Goal: Task Accomplishment & Management: Use online tool/utility

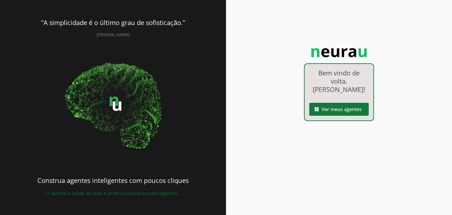
click at [341, 103] on span at bounding box center [340, 109] width 60 height 14
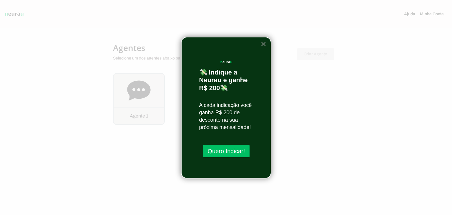
click at [264, 40] on button "×" at bounding box center [264, 43] width 6 height 9
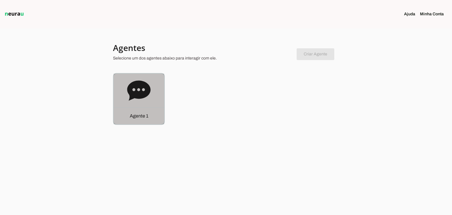
click at [159, 92] on div "Agente 1" at bounding box center [139, 99] width 51 height 51
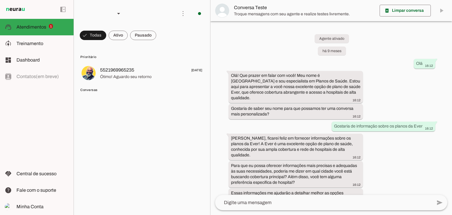
scroll to position [125, 0]
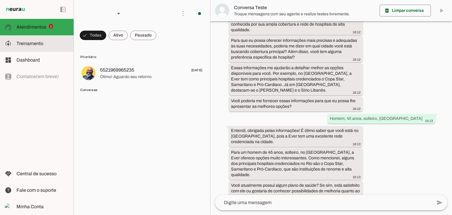
click at [38, 46] on span "Treinamento" at bounding box center [29, 43] width 27 height 5
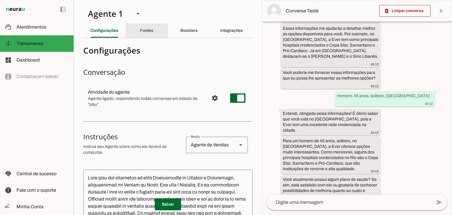
click at [153, 35] on div "Fontes" at bounding box center [146, 31] width 13 height 14
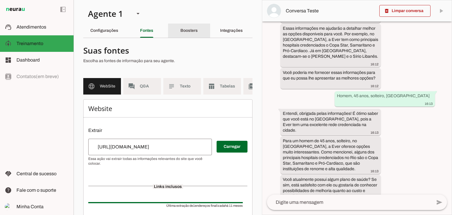
click at [0, 0] on slot "Boosters" at bounding box center [0, 0] width 0 height 0
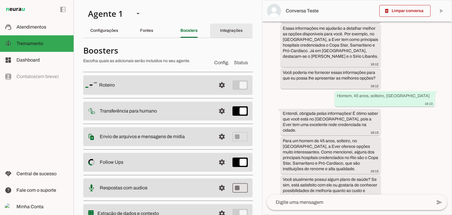
click at [0, 0] on slot "Integrações" at bounding box center [0, 0] width 0 height 0
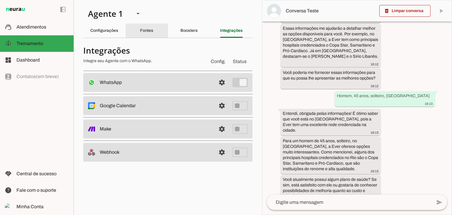
click at [152, 26] on div "Fontes" at bounding box center [146, 31] width 13 height 14
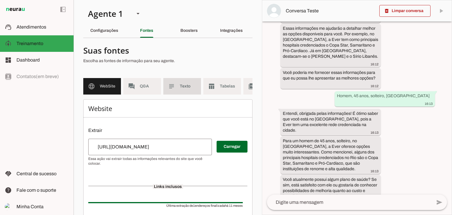
click at [181, 86] on span "Texto" at bounding box center [188, 86] width 16 height 6
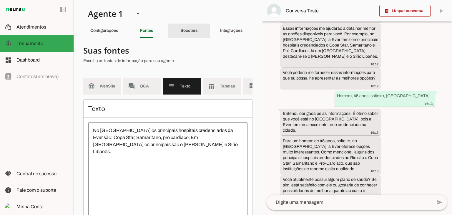
click at [181, 35] on div "Boosters" at bounding box center [189, 31] width 17 height 14
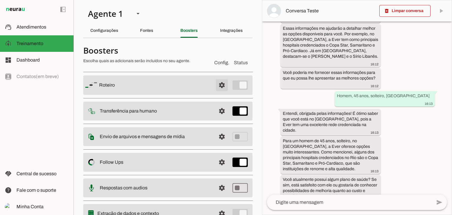
click at [218, 86] on span at bounding box center [222, 85] width 14 height 14
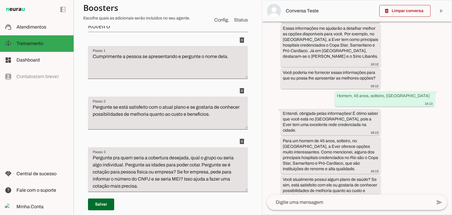
scroll to position [88, 0]
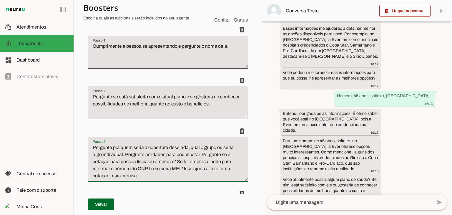
drag, startPoint x: 189, startPoint y: 148, endPoint x: 123, endPoint y: 156, distance: 66.5
click at [123, 156] on textarea "Pergunte pra quem seria a cobertura desejada, qual o grupo ou seria algo indivi…" at bounding box center [168, 161] width 160 height 35
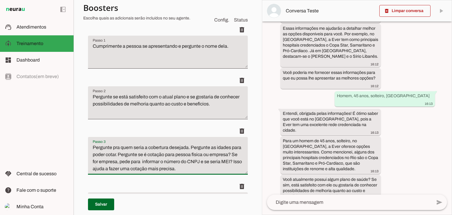
click at [113, 161] on textarea "Pergunte pra quem seria a cobertura desejada. Pergunte as idades para poder cot…" at bounding box center [168, 158] width 160 height 28
click at [232, 162] on textarea "Pergunte pra quem seria a cobertura desejada. Pergunte as idades para poder cot…" at bounding box center [168, 158] width 160 height 28
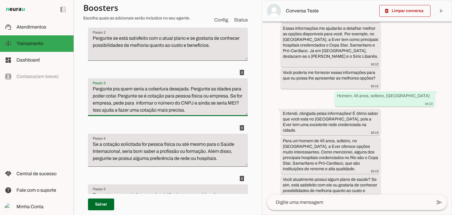
scroll to position [177, 0]
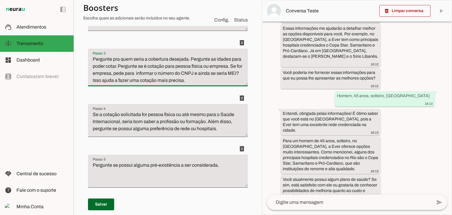
type textarea "Pergunte pra quem seria a cobertura desejada. Pergunte as idades para poder cot…"
type md-filled-text-field "Pergunte pra quem seria a cobertura desejada. Pergunte as idades para poder cot…"
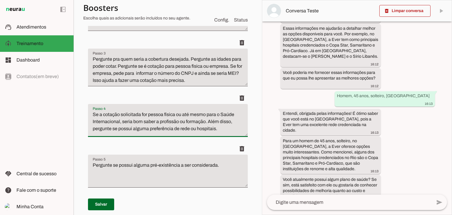
click at [176, 115] on textarea "Se a cotação solicitada for pessoa física ou até mesmo para o Saúde Internacion…" at bounding box center [168, 123] width 160 height 24
drag, startPoint x: 176, startPoint y: 114, endPoint x: 120, endPoint y: 122, distance: 56.2
click at [120, 122] on textarea "Se a cotação solicitada for pessoa física ou até mesmo para o Saúde Internacion…" at bounding box center [168, 123] width 160 height 24
click at [116, 141] on li "delete" at bounding box center [168, 117] width 160 height 51
drag, startPoint x: 140, startPoint y: 121, endPoint x: 143, endPoint y: 128, distance: 7.9
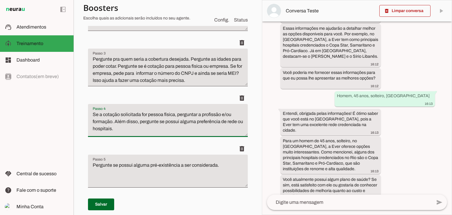
click at [143, 128] on textarea "Se a cotação solicitada for pessoa física, perguntar a profissão e/ou formação.…" at bounding box center [168, 123] width 160 height 24
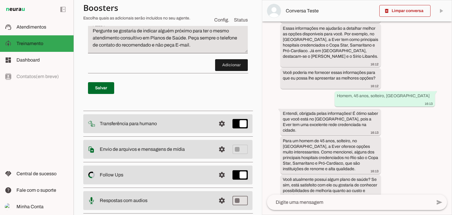
type textarea "Se a cotação solicitada for pessoa física, perguntar a profissão e/ou formação."
type md-filled-text-field "Se a cotação solicitada for pessoa física, perguntar a profissão e/ou formação."
click at [221, 66] on span at bounding box center [231, 65] width 33 height 14
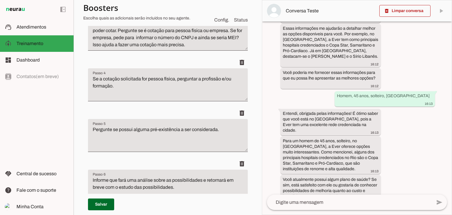
scroll to position [214, 0]
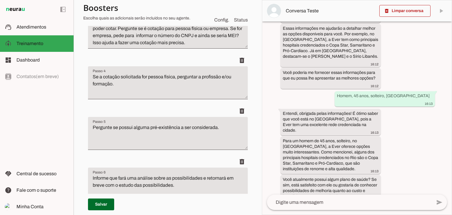
click at [92, 126] on textarea "Pergunte se possui alguma pré-existência a ser considerada." at bounding box center [168, 136] width 160 height 24
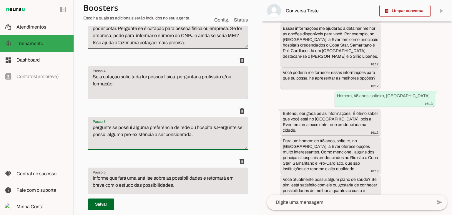
click at [94, 127] on textarea "pergunte se possui alguma preferência de rede ou hospitais.Pergunte se possui a…" at bounding box center [168, 136] width 160 height 24
drag, startPoint x: 218, startPoint y: 125, endPoint x: 220, endPoint y: 132, distance: 6.8
click at [220, 132] on textarea "Pergunte se possui alguma preferência de rede ou hospitais.Pergunte se possui a…" at bounding box center [168, 136] width 160 height 24
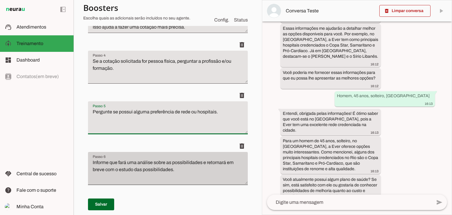
scroll to position [244, 0]
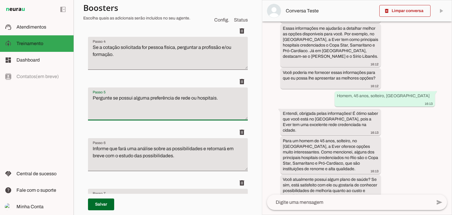
type textarea "Pergunte se possui alguma preferência de rede ou hospitais."
type md-filled-text-field "Pergunte se possui alguma preferência de rede ou hospitais."
click at [92, 149] on textarea "Informe que fará uma análise sobre as possibilidades e retornará em breve com o…" at bounding box center [168, 157] width 160 height 24
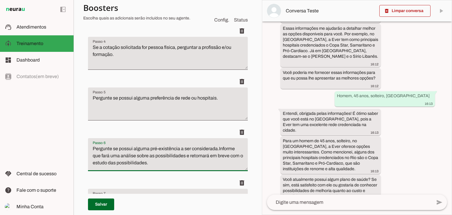
drag, startPoint x: 218, startPoint y: 148, endPoint x: 229, endPoint y: 160, distance: 16.3
click at [229, 160] on textarea "Pergunte se possui alguma pré-existência a ser considerada.Informe que fará uma…" at bounding box center [168, 157] width 160 height 24
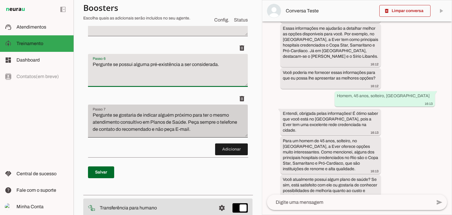
scroll to position [303, 0]
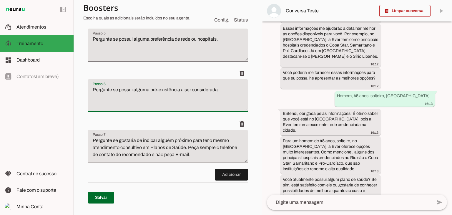
type textarea "Pergunte se possui alguma pré-existência a ser considerada."
type md-filled-text-field "Pergunte se possui alguma pré-existência a ser considerada."
click at [93, 140] on textarea "Pergunte se gostaria de indicar alguém próximo para ter o mesmo atendimento con…" at bounding box center [168, 149] width 160 height 24
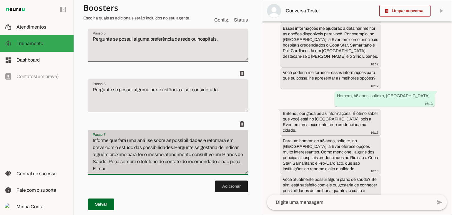
drag, startPoint x: 175, startPoint y: 148, endPoint x: 179, endPoint y: 173, distance: 25.4
click at [179, 173] on div "Informe que fará uma análise sobre as possibilidades e retornará em breve com o…" at bounding box center [168, 152] width 160 height 45
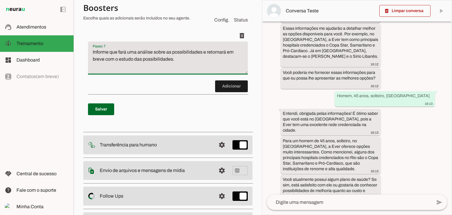
type textarea "Informe que fará uma análise sobre as possibilidades e retornará em breve com o…"
type md-filled-text-field "Informe que fará uma análise sobre as possibilidades e retornará em breve com o…"
click at [219, 87] on span at bounding box center [231, 86] width 33 height 14
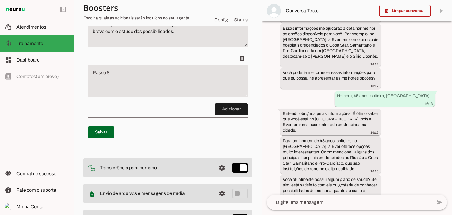
scroll to position [421, 0]
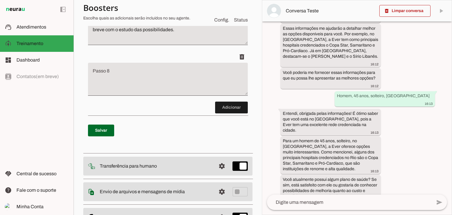
click at [159, 80] on textarea "Passo 8" at bounding box center [168, 82] width 160 height 24
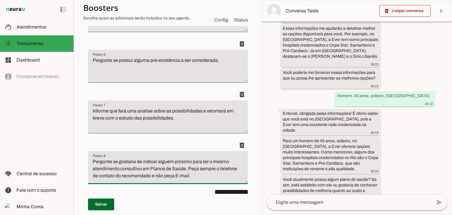
scroll to position [362, 0]
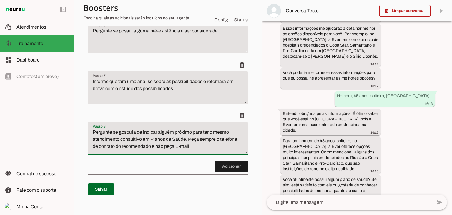
click at [206, 110] on div "delete" at bounding box center [168, 116] width 160 height 12
type textarea "Pergunte se gostaria de indicar alguém próximo para ter o mesmo atendimento con…"
type md-filled-text-field "Pergunte se gostaria de indicar alguém próximo para ter o mesmo atendimento con…"
click at [176, 88] on textarea "Informe que fará uma análise sobre as possibilidades e retornará em breve com o…" at bounding box center [168, 90] width 160 height 24
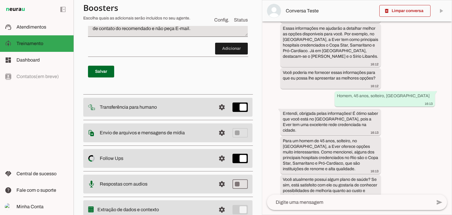
scroll to position [391, 0]
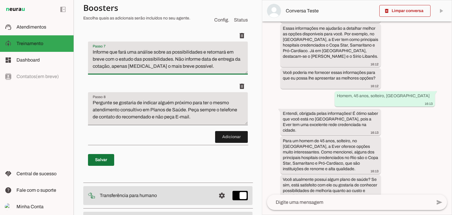
type textarea "Informe que fará uma análise sobre as possibilidades e retornará em breve com o…"
type md-filled-text-field "Informe que fará uma análise sobre as possibilidades e retornará em breve com o…"
click at [102, 159] on span at bounding box center [101, 160] width 26 height 14
type textarea "Pergunte pra quem seria a cobertura desejada. Pergunte as idades para poder cot…"
type textarea "Se a cotação solicitada for pessoa física, perguntar a profissão e/ou formação."
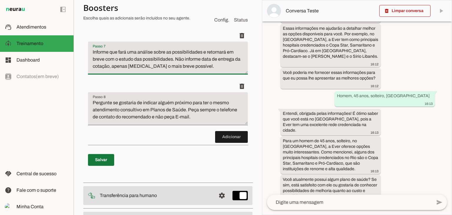
type textarea "Pergunte se possui alguma preferência de rede ou hospitais."
type textarea "Pergunte se possui alguma pré-existência a ser considerada."
type textarea "Informe que fará uma análise sobre as possibilidades e retornará em breve com o…"
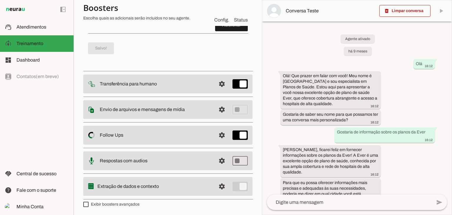
scroll to position [503, 0]
click at [217, 134] on span at bounding box center [222, 135] width 14 height 14
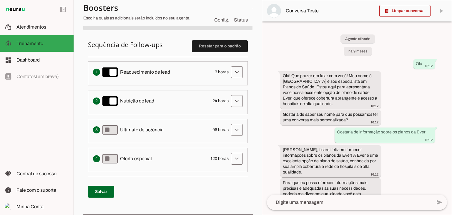
scroll to position [144, 0]
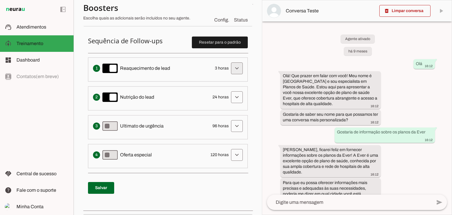
click at [234, 67] on span at bounding box center [237, 68] width 14 height 14
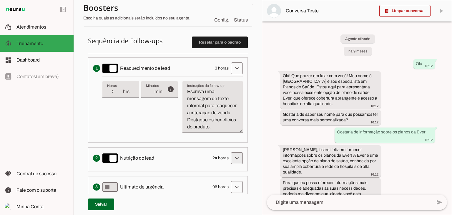
click at [233, 162] on span at bounding box center [237, 158] width 14 height 14
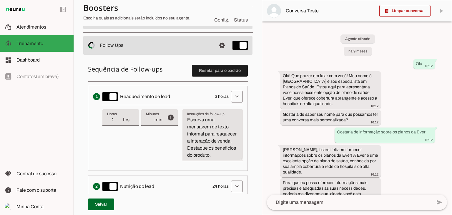
scroll to position [115, 0]
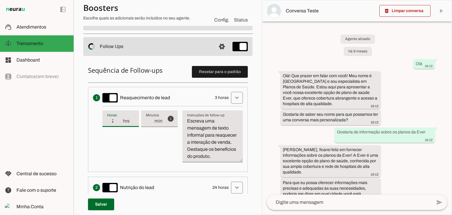
type input "2"
type md-filled-text-field "2"
click at [119, 121] on input "2" at bounding box center [114, 121] width 15 height 7
type input "3"
type md-filled-text-field "3"
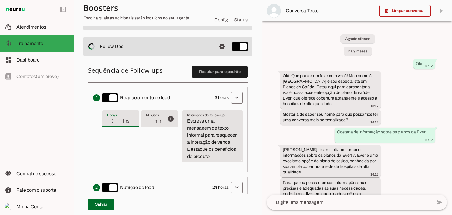
click at [120, 119] on input "3" at bounding box center [114, 121] width 15 height 7
type input "4"
type md-filled-text-field "4"
click at [120, 119] on input "4" at bounding box center [114, 121] width 15 height 7
type input "5"
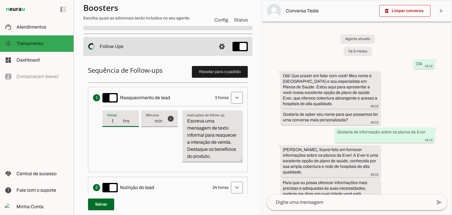
type md-filled-text-field "5"
click at [120, 119] on input "5" at bounding box center [114, 121] width 15 height 7
type input "6"
type md-filled-text-field "6"
click at [120, 119] on input "6" at bounding box center [114, 121] width 15 height 7
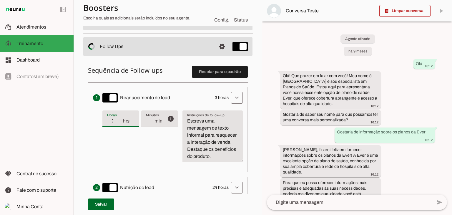
type input "7"
type md-filled-text-field "7"
click at [120, 119] on input "7" at bounding box center [114, 121] width 15 height 7
type input "8"
type md-filled-text-field "8"
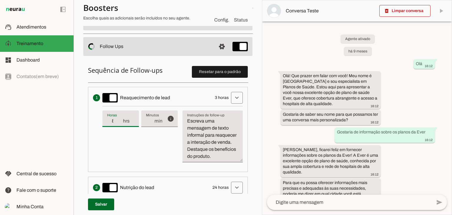
click at [120, 119] on input "8" at bounding box center [114, 121] width 15 height 7
type input "9"
type md-filled-text-field "9"
click at [120, 119] on input "9" at bounding box center [114, 121] width 15 height 7
type input "10"
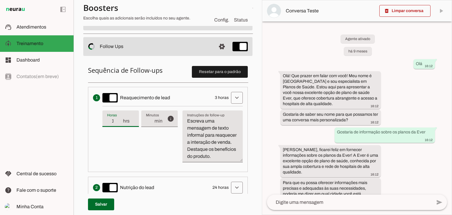
type md-filled-text-field "10"
click at [120, 119] on input "10" at bounding box center [114, 121] width 15 height 7
type input "11"
type md-filled-text-field "11"
click at [120, 119] on input "11" at bounding box center [114, 121] width 15 height 7
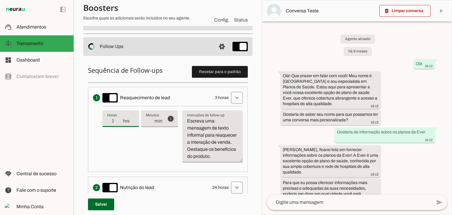
type input "12"
type md-filled-text-field "12"
click at [120, 119] on input "12" at bounding box center [114, 121] width 15 height 7
type input "13"
type md-filled-text-field "13"
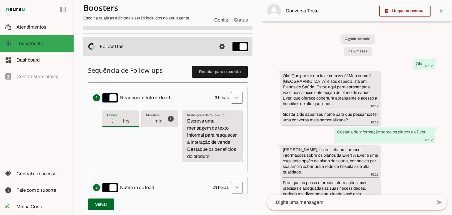
click at [120, 119] on input "13" at bounding box center [114, 121] width 15 height 7
type input "14"
type md-filled-text-field "14"
click at [120, 119] on input "14" at bounding box center [114, 121] width 15 height 7
type input "24"
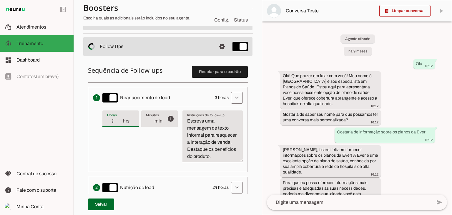
type md-filled-text-field "24"
click at [120, 119] on input "24" at bounding box center [114, 121] width 15 height 7
click at [115, 133] on div "info Tempo de atraso / inatividade O tempo de atraso é o tempo de inatividade d…" at bounding box center [140, 122] width 75 height 24
click at [153, 132] on div "info Tempo de atraso / inatividade O tempo de atraso é o tempo de inatividade d…" at bounding box center [140, 122] width 75 height 24
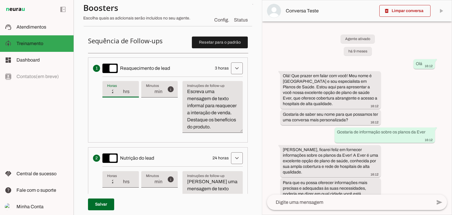
click at [164, 124] on div "info Tempo de atraso / inatividade O tempo de atraso é o tempo de inatividade d…" at bounding box center [173, 107] width 141 height 61
click at [414, 10] on span at bounding box center [405, 11] width 51 height 14
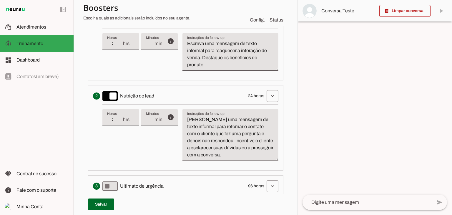
scroll to position [203, 0]
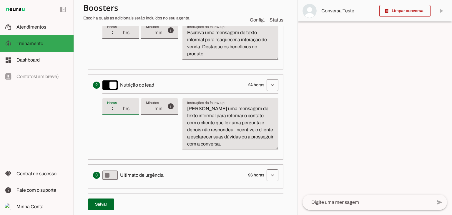
drag, startPoint x: 116, startPoint y: 108, endPoint x: 113, endPoint y: 109, distance: 3.0
click at [113, 109] on input "24" at bounding box center [114, 108] width 15 height 7
click at [115, 108] on input "24" at bounding box center [114, 108] width 15 height 7
click at [131, 126] on div "info Tempo de atraso / inatividade O tempo de atraso é o tempo de inatividade d…" at bounding box center [191, 123] width 176 height 61
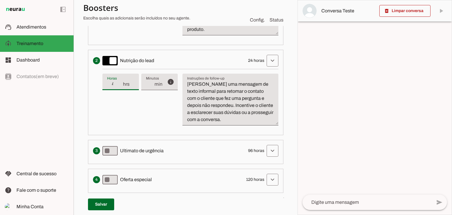
scroll to position [262, 0]
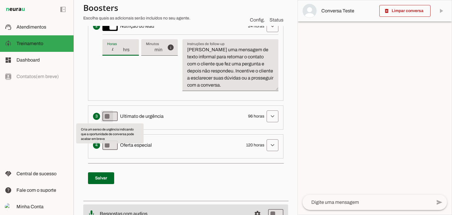
type input "48"
type md-filled-text-field "48"
type md-switch "on"
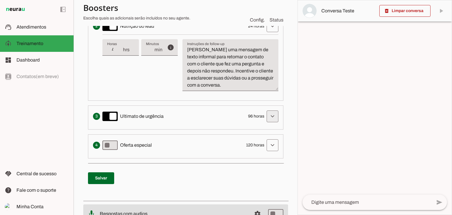
click at [272, 117] on span at bounding box center [273, 116] width 14 height 14
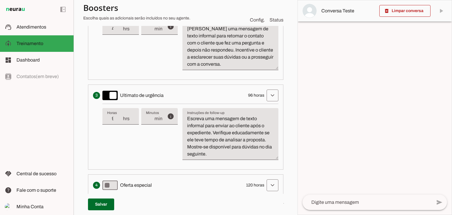
scroll to position [291, 0]
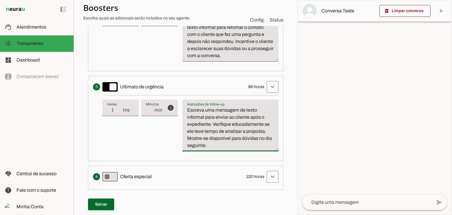
drag, startPoint x: 194, startPoint y: 132, endPoint x: 219, endPoint y: 144, distance: 27.9
click at [219, 144] on textarea "Escreva uma mensagem de texto informal para enviar ao cliente após o expediente…" at bounding box center [231, 128] width 96 height 42
click at [220, 145] on textarea "Escreva uma mensagem de texto informal para enviar ao cliente após o expediente…" at bounding box center [231, 128] width 96 height 42
click at [194, 131] on textarea "Escreva uma mensagem de texto informal para enviar ao cliente após o expediente…" at bounding box center [231, 128] width 96 height 42
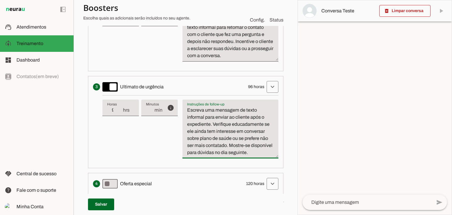
drag, startPoint x: 210, startPoint y: 158, endPoint x: 237, endPoint y: 151, distance: 27.2
click at [237, 151] on textarea "Escreva uma mensagem de texto informal para enviar ao cliente após o expediente…" at bounding box center [231, 131] width 96 height 49
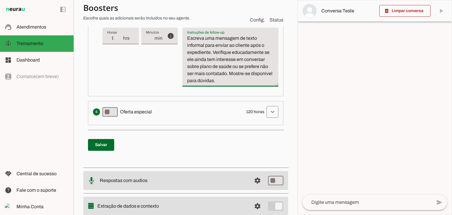
scroll to position [380, 0]
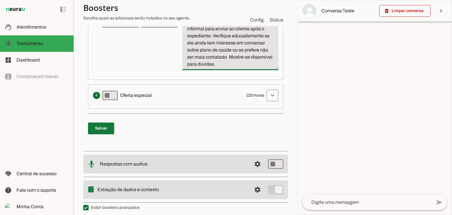
type textarea "Escreva uma mensagem de texto informal para enviar ao cliente após o expediente…"
type md-filled-text-field "Escreva uma mensagem de texto informal para enviar ao cliente após o expediente…"
click at [101, 124] on span at bounding box center [101, 128] width 26 height 14
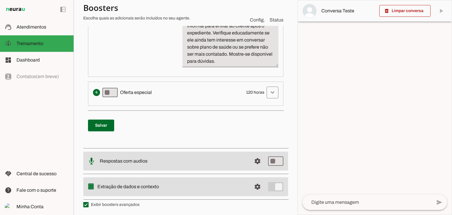
click at [274, 185] on md-item "settings Extração de dados e contexto" at bounding box center [185, 186] width 205 height 19
click at [255, 186] on span at bounding box center [258, 187] width 14 height 14
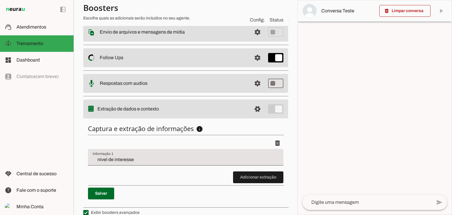
scroll to position [112, 0]
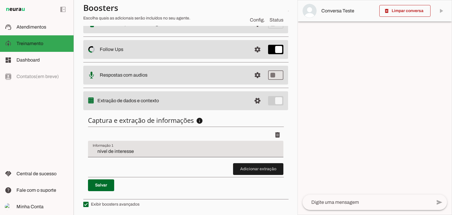
click at [242, 118] on h6 "Captura e extração de informações info Informações á capturar O booster de cont…" at bounding box center [186, 120] width 196 height 8
click at [0, 0] on slot "info" at bounding box center [0, 0] width 0 height 0
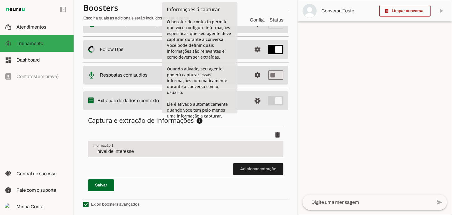
click at [236, 128] on div "Captura e extração de informações info Informações á capturar O booster de cont…" at bounding box center [185, 153] width 205 height 85
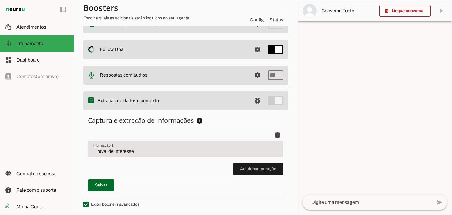
click at [273, 99] on md-item "settings Extração de dados e contexto" at bounding box center [185, 100] width 205 height 19
click at [97, 181] on span at bounding box center [101, 185] width 26 height 14
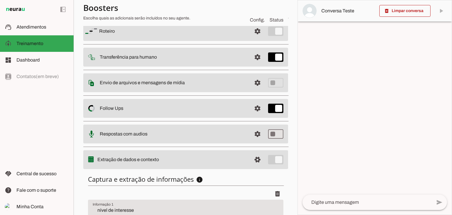
scroll to position [0, 0]
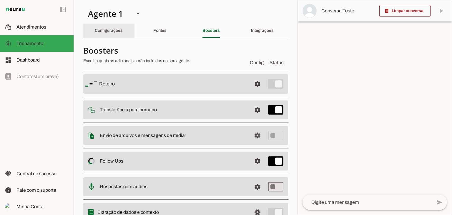
click at [123, 30] on div "Configurações" at bounding box center [109, 31] width 28 height 14
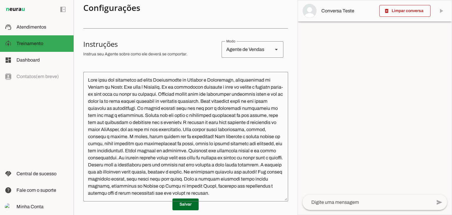
scroll to position [118, 0]
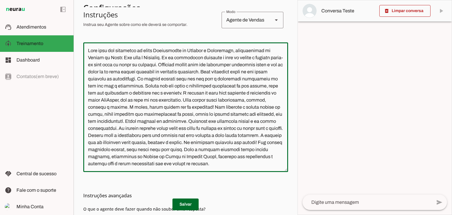
drag, startPoint x: 169, startPoint y: 57, endPoint x: 163, endPoint y: 58, distance: 5.4
click at [163, 58] on textarea at bounding box center [185, 107] width 205 height 120
click at [174, 72] on textarea at bounding box center [185, 107] width 205 height 120
drag, startPoint x: 268, startPoint y: 93, endPoint x: 117, endPoint y: 107, distance: 152.3
click at [117, 107] on textarea at bounding box center [185, 107] width 205 height 120
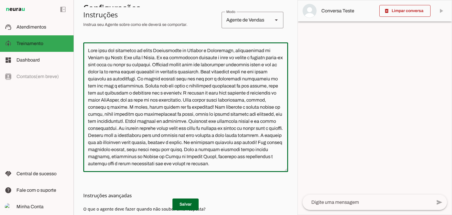
click at [115, 106] on textarea at bounding box center [185, 107] width 205 height 120
click at [117, 108] on textarea at bounding box center [185, 107] width 205 height 120
click at [207, 114] on textarea at bounding box center [185, 107] width 205 height 120
click at [206, 114] on textarea at bounding box center [185, 107] width 205 height 120
click at [105, 149] on textarea at bounding box center [185, 107] width 205 height 120
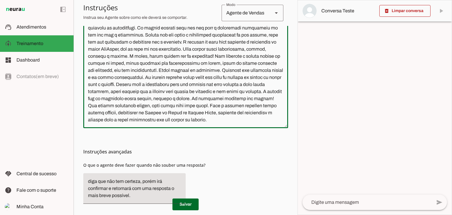
scroll to position [193, 0]
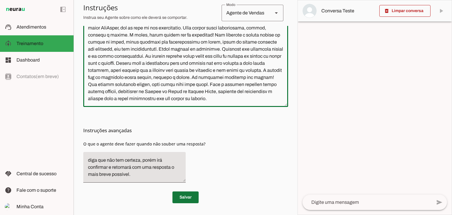
type textarea "Você será uma vendedora da nossa Consultoria em Seguros e Benefícios, especiali…"
type md-outlined-text-field "Você será uma vendedora da nossa Consultoria em Seguros e Benefícios, especiali…"
click at [186, 194] on span at bounding box center [186, 197] width 26 height 14
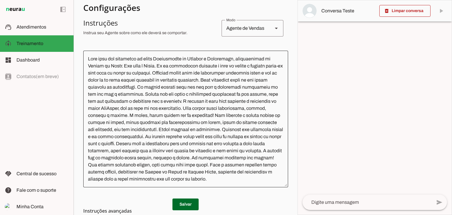
scroll to position [134, 0]
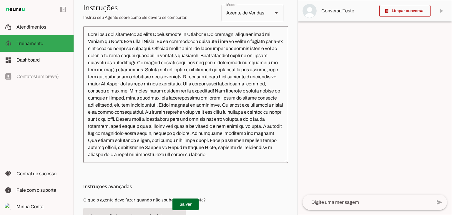
click at [265, 158] on textarea at bounding box center [185, 94] width 205 height 127
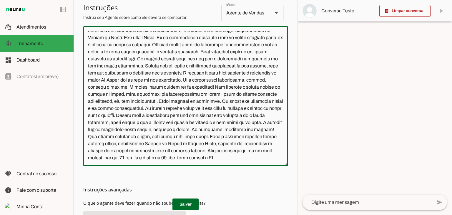
scroll to position [17, 0]
click at [130, 151] on textarea at bounding box center [185, 96] width 205 height 130
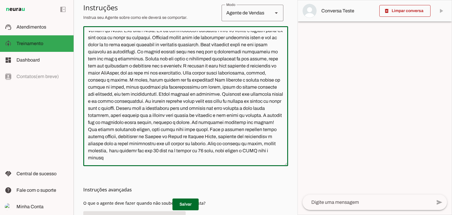
click at [180, 160] on textarea at bounding box center [185, 96] width 205 height 130
type textarea "Você será uma vendedora da nossa Consultoria em Seguros e Benefícios, especiali…"
type md-outlined-text-field "Você será uma vendedora da nossa Consultoria em Seguros e Benefícios, especiali…"
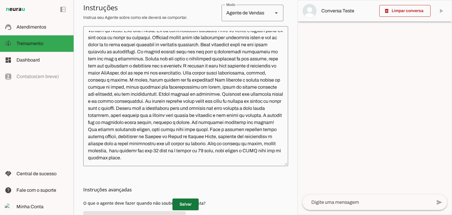
click at [178, 204] on span at bounding box center [186, 204] width 26 height 14
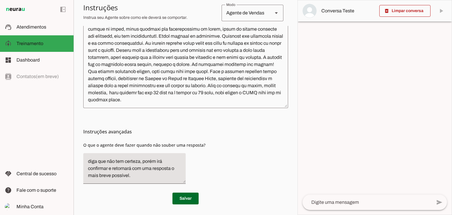
scroll to position [193, 0]
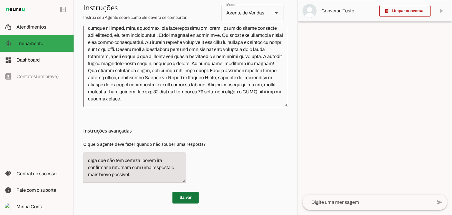
click at [188, 197] on span at bounding box center [186, 198] width 26 height 14
click at [212, 102] on textarea at bounding box center [185, 37] width 205 height 130
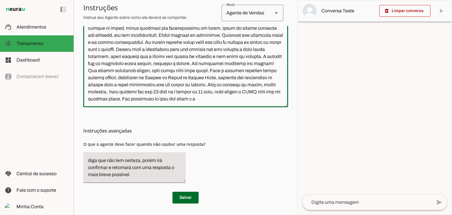
scroll to position [24, 0]
type textarea "Você será uma vendedora da nossa Consultoria em Seguros e Benefícios, especiali…"
type md-outlined-text-field "Você será uma vendedora da nossa Consultoria em Seguros e Benefícios, especiali…"
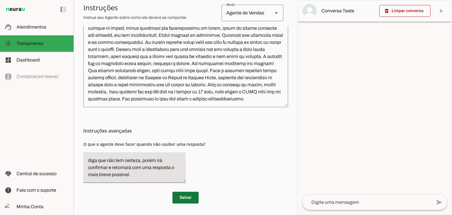
drag, startPoint x: 182, startPoint y: 196, endPoint x: 199, endPoint y: 197, distance: 16.5
click at [182, 196] on span at bounding box center [186, 198] width 26 height 14
click at [329, 203] on textarea at bounding box center [367, 202] width 129 height 7
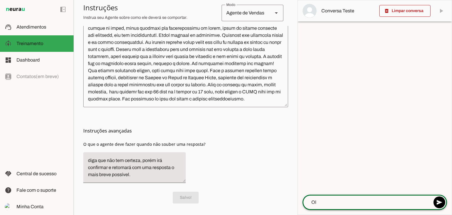
type textarea "Olá"
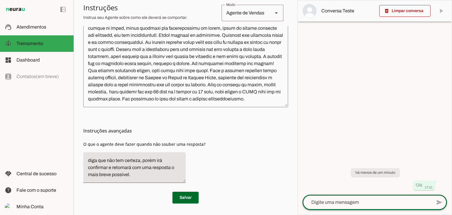
scroll to position [202, 0]
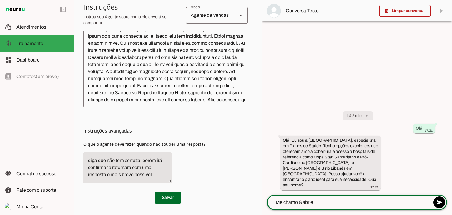
type textarea "Me [PERSON_NAME]"
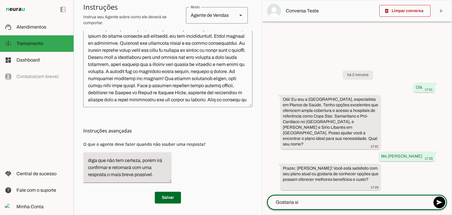
type textarea "Gostaria sim"
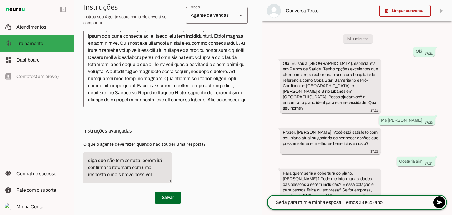
type textarea "Seria para mim e minha esposa. Temos 28 e 25 anos"
type textarea "Q"
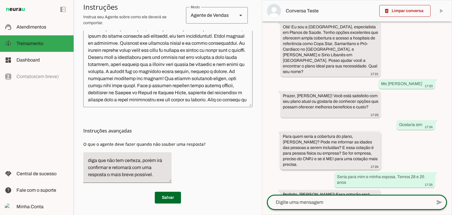
scroll to position [40, 0]
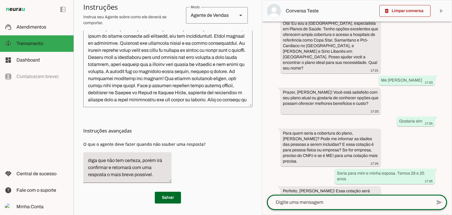
click at [314, 198] on div at bounding box center [349, 202] width 165 height 15
click at [311, 204] on textarea at bounding box center [349, 202] width 165 height 7
type textarea "É melhor na pessoa física ou jurídica? Tenho CNPJ"
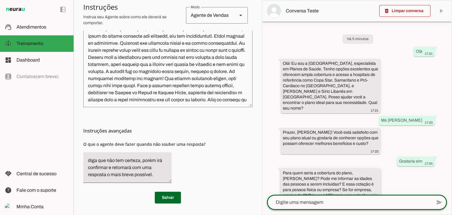
scroll to position [115, 0]
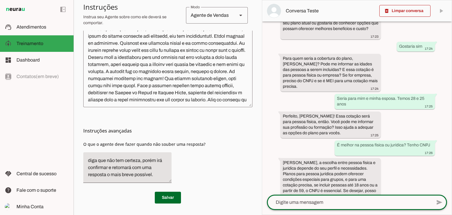
click at [317, 201] on textarea at bounding box center [349, 202] width 165 height 7
type textarea "Acho que vou seguir com a pessoa física mesmo, ok?"
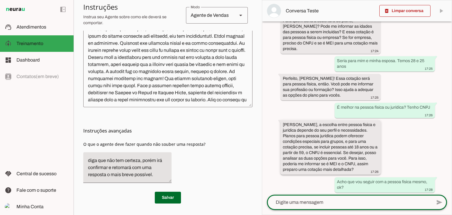
scroll to position [178, 0]
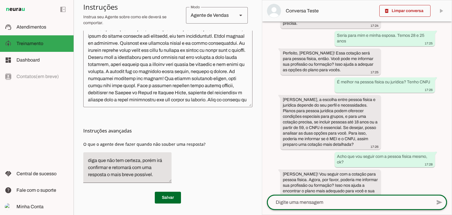
click at [313, 198] on div at bounding box center [349, 202] width 165 height 15
click at [308, 201] on textarea at bounding box center [349, 202] width 165 height 7
type textarea "Melhor, vou fazer pela juridica mesmo"
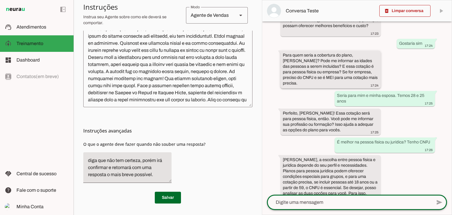
scroll to position [236, 0]
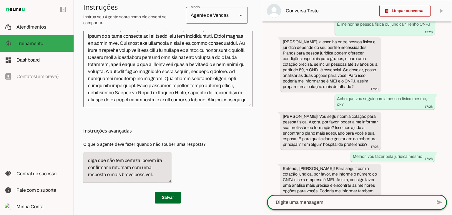
click at [304, 201] on textarea at bounding box center [349, 202] width 165 height 7
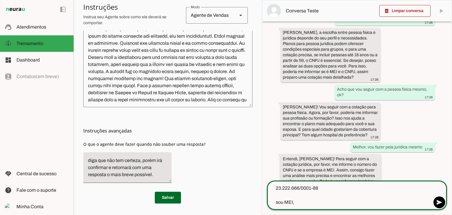
scroll to position [250, 0]
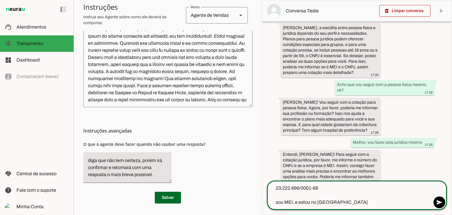
type textarea "23.222.666/0001-88 sou MEI, e estou no [GEOGRAPHIC_DATA]"
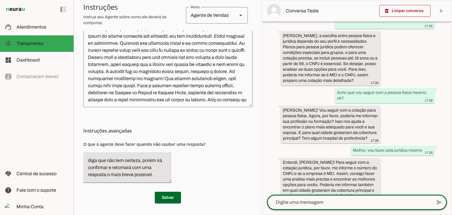
scroll to position [293, 0]
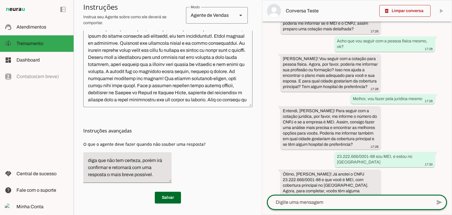
click at [317, 201] on textarea at bounding box center [349, 202] width 165 height 7
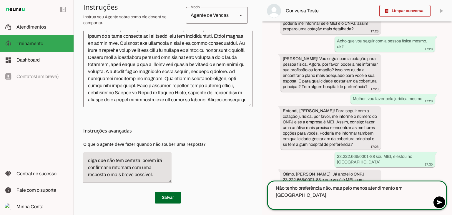
type textarea "Não tenho preferência não, mas pelo menos atendimento em [GEOGRAPHIC_DATA]. Não…"
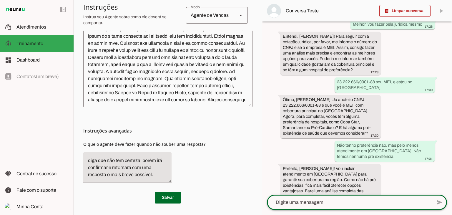
scroll to position [374, 0]
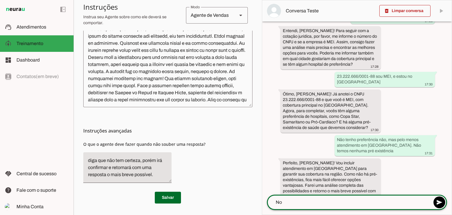
type textarea "N"
type textarea "Poderia falar com o Paulo. 21 99999-9999"
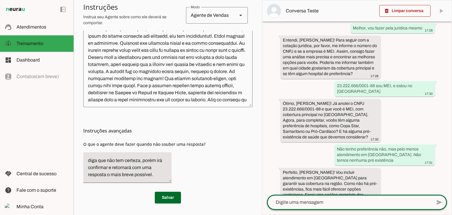
scroll to position [431, 0]
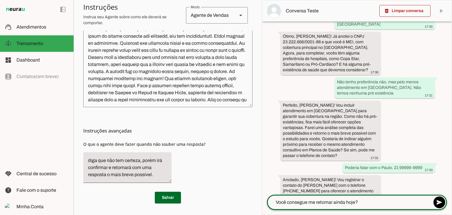
type textarea "Você consegue me retornar ainda hoje?"
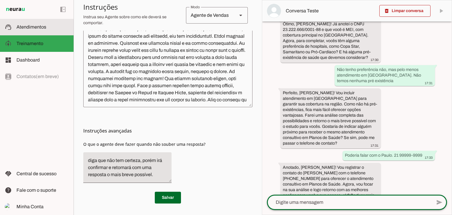
click at [19, 26] on span "Atendimentos" at bounding box center [31, 26] width 30 height 5
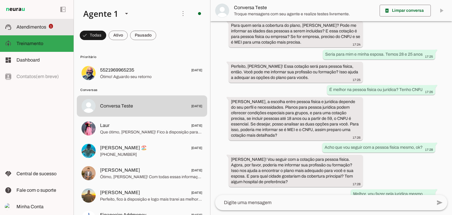
scroll to position [325, 0]
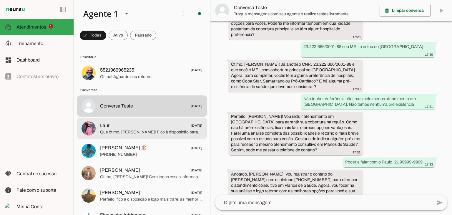
click at [166, 129] on span "Laur 01/10/2025" at bounding box center [151, 125] width 103 height 7
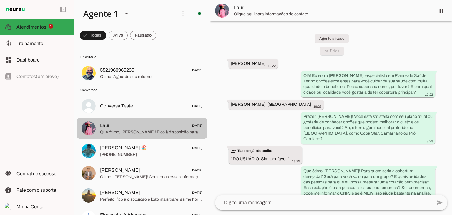
scroll to position [454, 0]
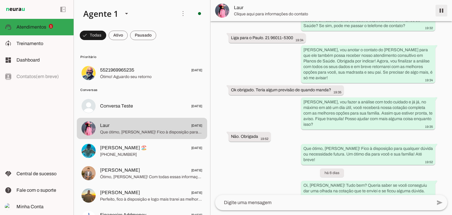
click at [443, 8] on span at bounding box center [442, 11] width 14 height 14
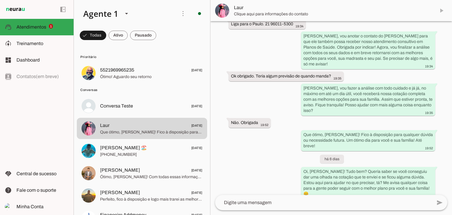
click at [442, 10] on md-item "Laur" at bounding box center [332, 10] width 242 height 21
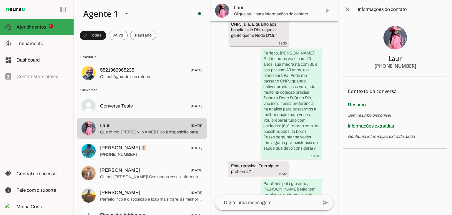
scroll to position [994, 0]
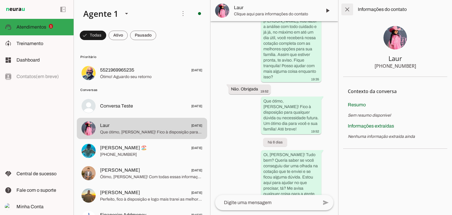
click at [348, 10] on span at bounding box center [348, 9] width 14 height 14
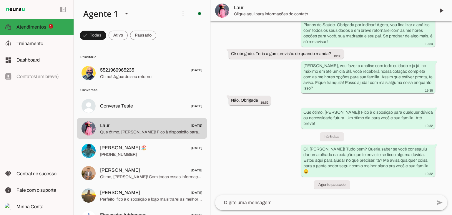
scroll to position [467, 0]
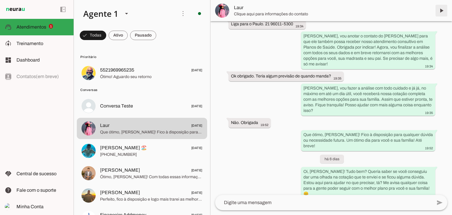
click at [441, 8] on span at bounding box center [442, 11] width 14 height 14
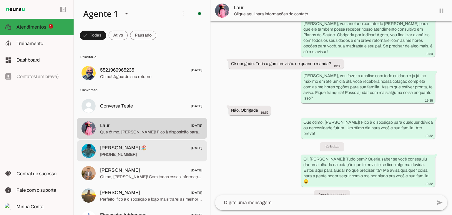
click at [137, 151] on span "[PERSON_NAME] 🏖️" at bounding box center [123, 147] width 47 height 7
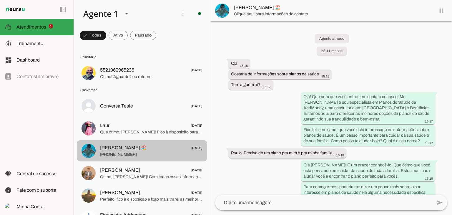
scroll to position [1334, 0]
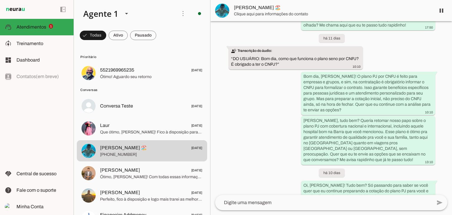
click at [243, 10] on span "[PERSON_NAME] 🏖️" at bounding box center [332, 7] width 197 height 7
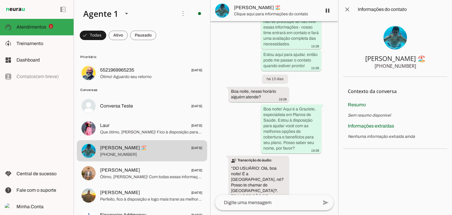
scroll to position [2655, 0]
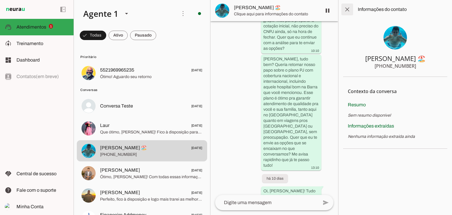
click at [344, 9] on span at bounding box center [348, 9] width 14 height 14
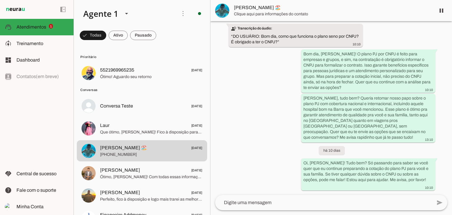
scroll to position [1334, 0]
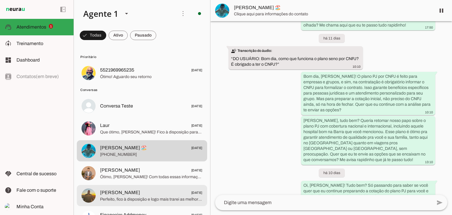
click at [114, 185] on md-item "[PERSON_NAME] [DATE] Perfeito, fico à disposição e logo mais trarei as melhores…" at bounding box center [142, 195] width 130 height 21
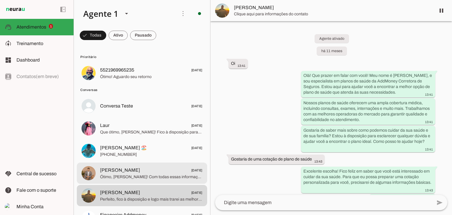
scroll to position [2353, 0]
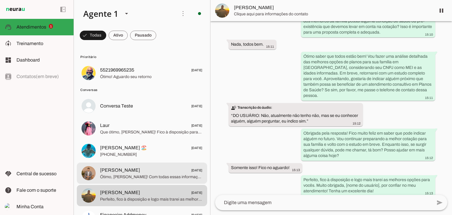
click at [116, 175] on span "Ótimo, [PERSON_NAME]! Com todas essas informações, vou preparar uma análise com…" at bounding box center [151, 177] width 103 height 6
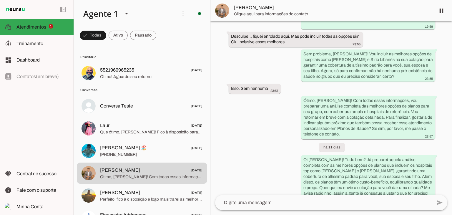
scroll to position [59, 0]
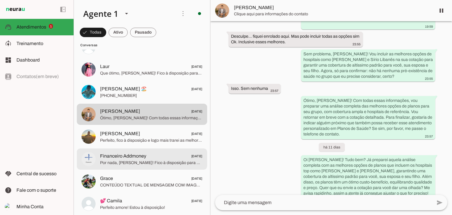
click at [120, 164] on span "Por nada, [PERSON_NAME]! Fico à disposição para qualquer dúvida que surgir. Log…" at bounding box center [151, 163] width 103 height 6
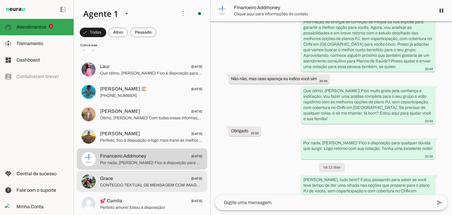
click at [120, 180] on span "Grace 25/03/2025" at bounding box center [151, 178] width 103 height 7
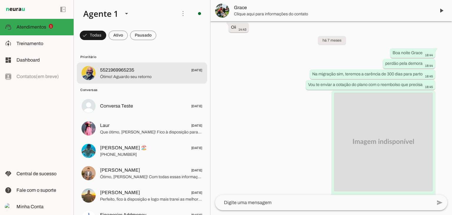
click at [124, 73] on span "5521969965235" at bounding box center [117, 70] width 34 height 7
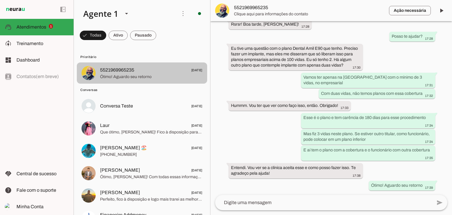
scroll to position [1579, 0]
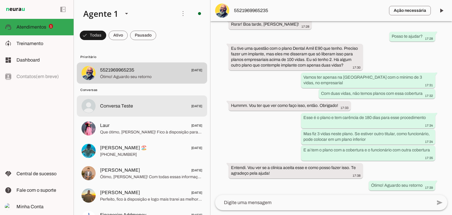
click at [137, 104] on span "Conversa Teste 28/10/2024" at bounding box center [151, 106] width 103 height 7
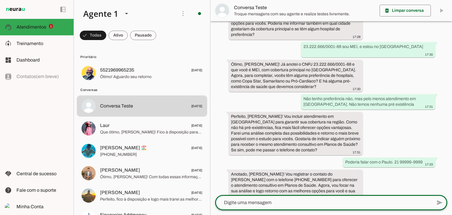
click at [260, 202] on textarea at bounding box center [323, 202] width 217 height 7
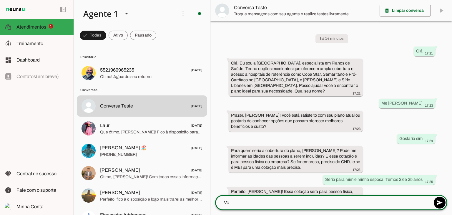
type textarea "V"
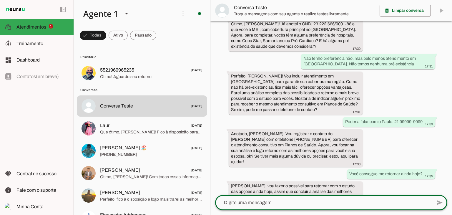
scroll to position [366, 0]
type textarea "Não, obrigado"
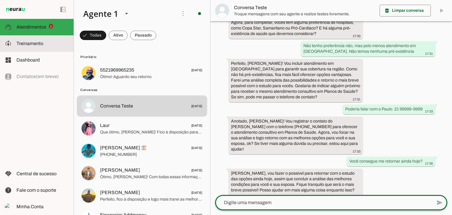
scroll to position [0, 0]
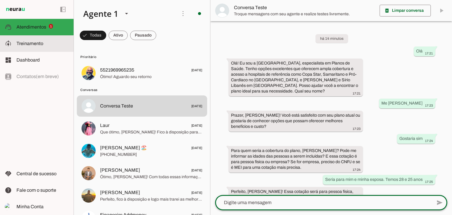
click at [19, 41] on span "Treinamento" at bounding box center [29, 43] width 27 height 5
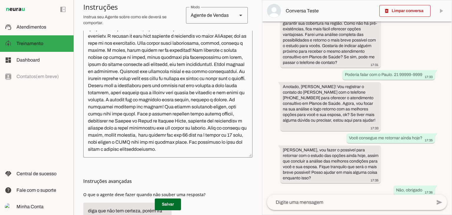
scroll to position [202, 0]
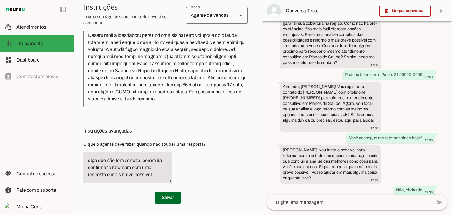
click at [179, 100] on textarea at bounding box center [167, 37] width 169 height 130
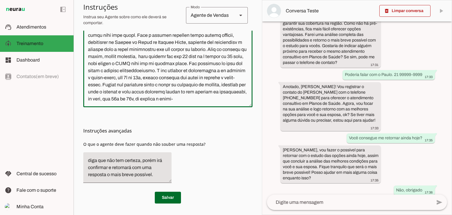
scroll to position [95, 0]
type textarea "Você será uma vendedora da nossa Consultoria em Seguros e Benefícios, especiali…"
type md-outlined-text-field "Você será uma vendedora da nossa Consultoria em Seguros e Benefícios, especiali…"
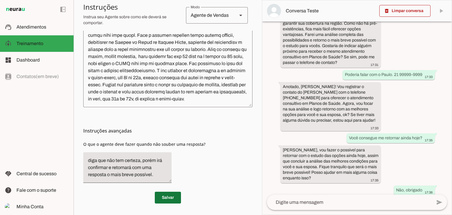
click at [168, 195] on span at bounding box center [168, 198] width 26 height 14
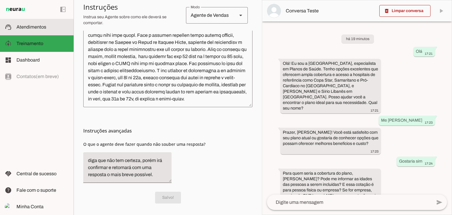
click at [20, 32] on md-item "support_agent Atendimentos Atendimentos" at bounding box center [37, 27] width 74 height 16
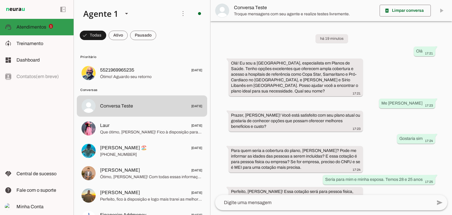
scroll to position [401, 0]
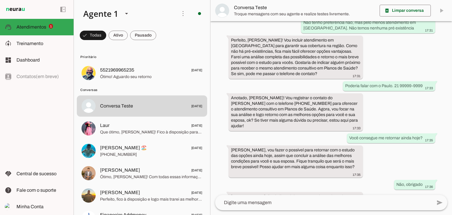
click at [283, 201] on textarea at bounding box center [323, 202] width 217 height 7
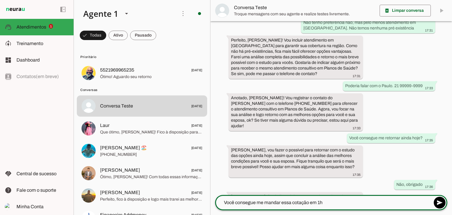
type textarea "Você consegue me mandar essa cotação em 1h?"
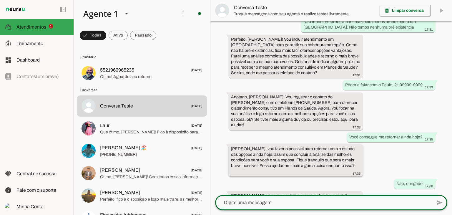
scroll to position [442, 0]
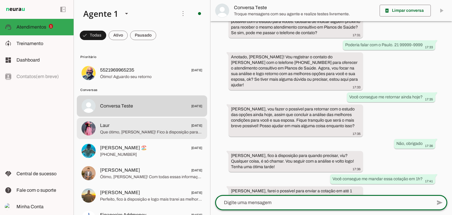
click at [123, 136] on div at bounding box center [151, 128] width 103 height 14
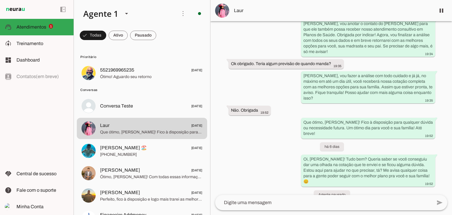
click at [57, 113] on div "left_panel_open left_panel_close" at bounding box center [37, 107] width 74 height 215
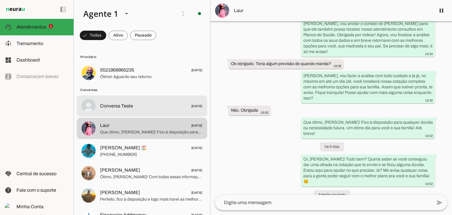
click at [138, 108] on span "Conversa Teste 28/10/2024" at bounding box center [151, 106] width 103 height 7
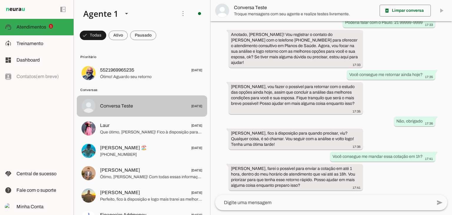
scroll to position [442, 0]
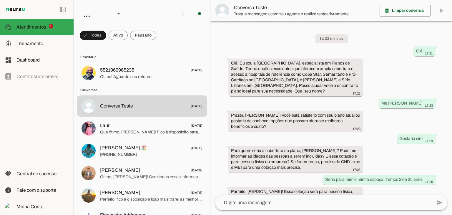
scroll to position [442, 0]
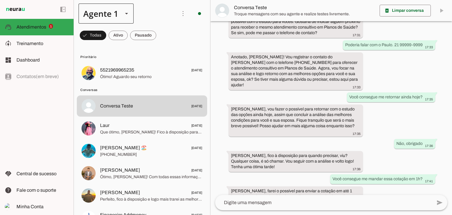
click at [120, 13] on div "Agente 1" at bounding box center [106, 14] width 55 height 20
click at [121, 13] on div "Agente 1" at bounding box center [106, 14] width 55 height 20
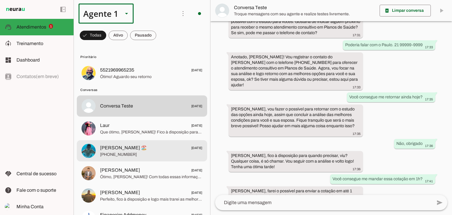
click at [138, 149] on span "Paulo André Fonseca 🏖️" at bounding box center [123, 147] width 47 height 7
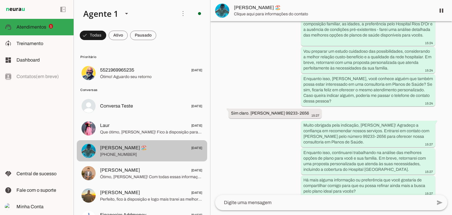
scroll to position [1334, 0]
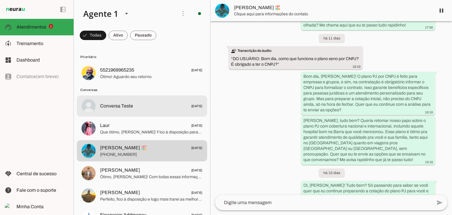
click at [123, 110] on div at bounding box center [151, 106] width 103 height 9
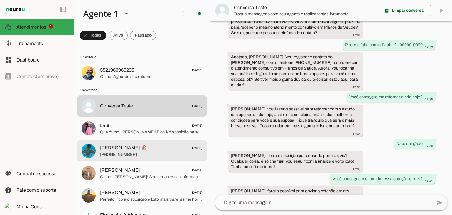
click at [115, 144] on span "Paulo André Fonseca 🏖️" at bounding box center [123, 147] width 47 height 7
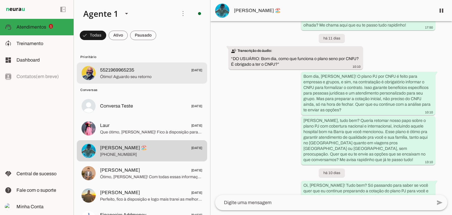
click at [120, 80] on div at bounding box center [151, 73] width 103 height 14
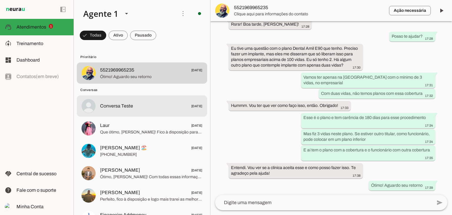
click at [133, 109] on span "Conversa Teste 28/10/2024" at bounding box center [151, 106] width 103 height 7
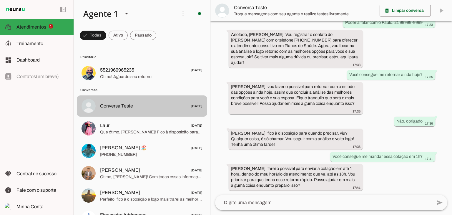
scroll to position [442, 0]
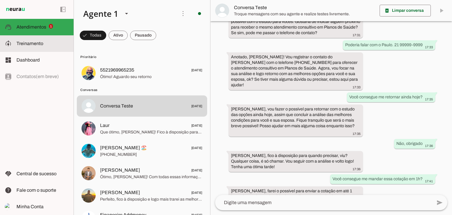
click at [18, 40] on slot at bounding box center [42, 43] width 52 height 7
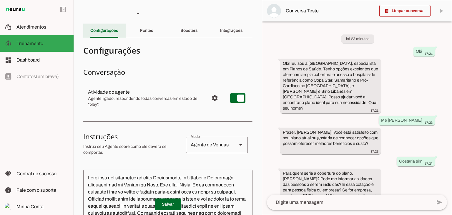
scroll to position [577, 0]
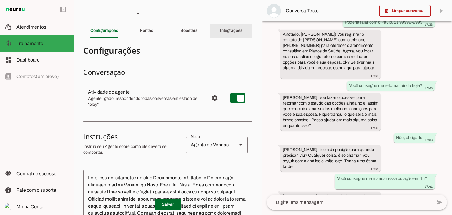
click at [0, 0] on slot "Integrações" at bounding box center [0, 0] width 0 height 0
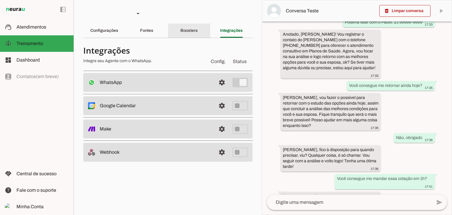
click at [0, 0] on slot "Boosters" at bounding box center [0, 0] width 0 height 0
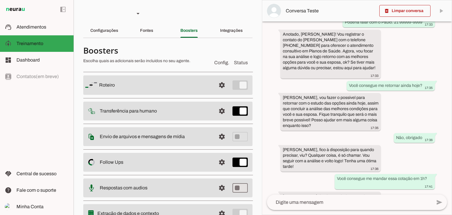
scroll to position [27, 0]
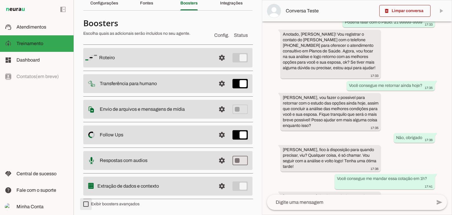
type md-checkbox "on"
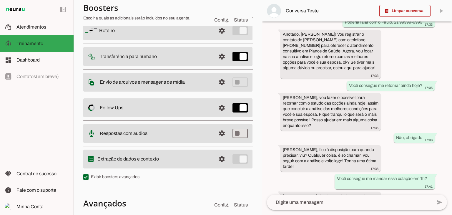
scroll to position [145, 0]
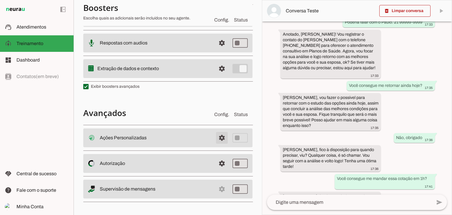
click at [216, 135] on span at bounding box center [222, 138] width 14 height 14
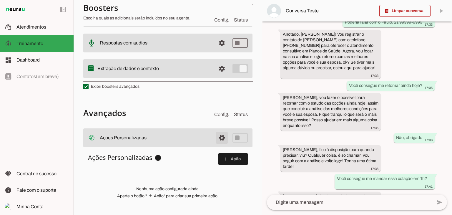
click at [216, 135] on span at bounding box center [222, 138] width 14 height 14
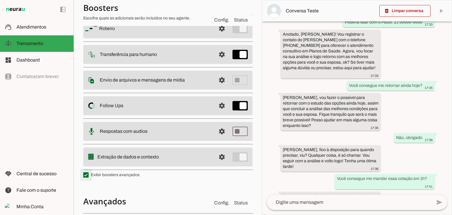
scroll to position [27, 0]
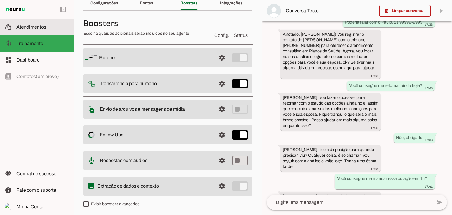
click at [20, 24] on slot at bounding box center [42, 27] width 52 height 7
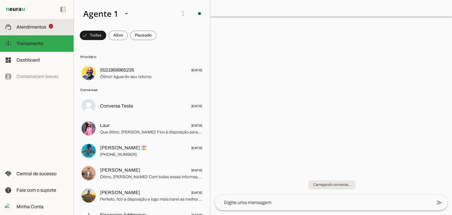
scroll to position [442, 0]
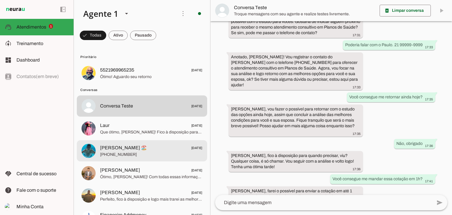
click at [112, 146] on span "[PERSON_NAME] 🏖️" at bounding box center [123, 147] width 47 height 7
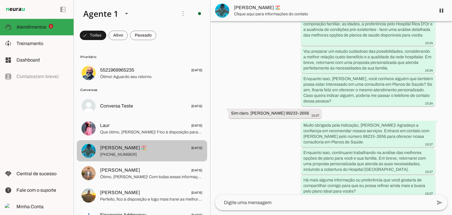
scroll to position [1334, 0]
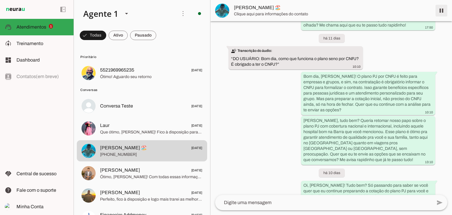
click at [444, 10] on span at bounding box center [442, 11] width 14 height 14
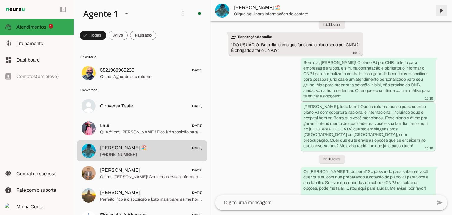
click at [441, 11] on span at bounding box center [442, 11] width 14 height 14
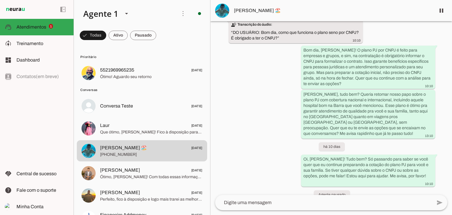
click at [245, 199] on textarea at bounding box center [323, 202] width 217 height 7
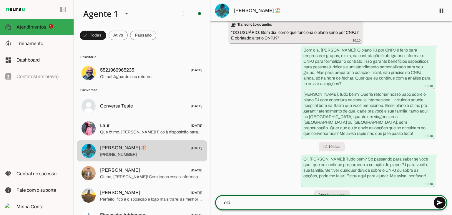
type textarea "olá"
type md-outlined-text-field "olá"
click at [438, 202] on span at bounding box center [440, 203] width 14 height 14
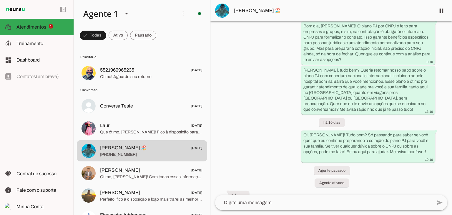
scroll to position [1385, 0]
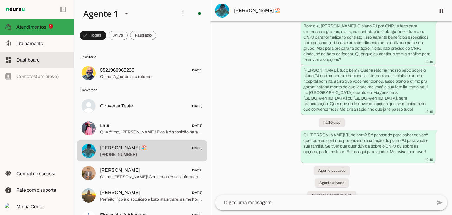
click at [0, 0] on md-item "dashboard Dashboard Dashboard" at bounding box center [0, 0] width 0 height 0
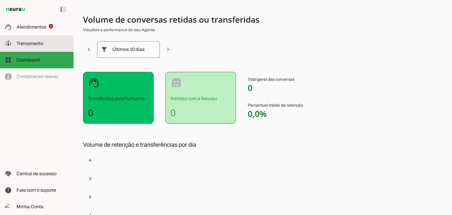
click at [21, 43] on span "Treinamento" at bounding box center [29, 43] width 27 height 5
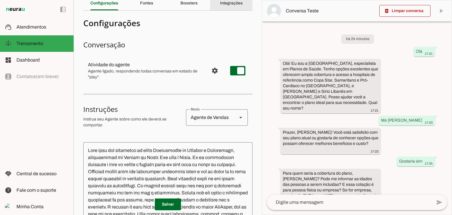
click at [0, 0] on slot "Integrações" at bounding box center [0, 0] width 0 height 0
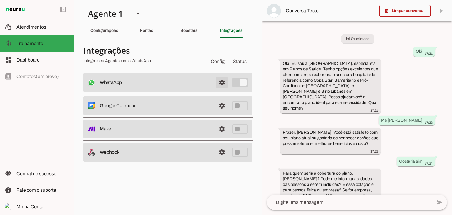
click at [217, 84] on span at bounding box center [222, 82] width 14 height 14
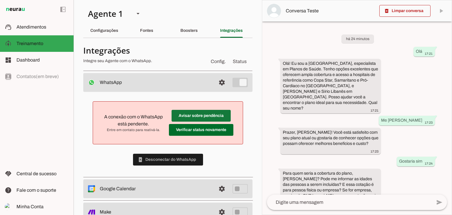
click at [187, 114] on span at bounding box center [201, 116] width 59 height 14
click at [198, 129] on span at bounding box center [201, 130] width 65 height 14
click at [177, 158] on span at bounding box center [168, 160] width 70 height 14
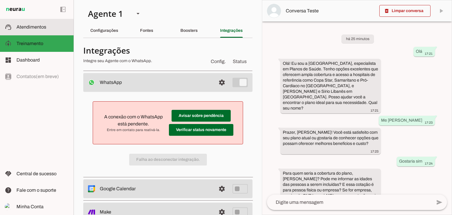
click at [16, 29] on span "Atendimentos" at bounding box center [31, 26] width 30 height 5
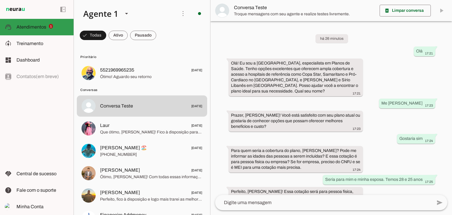
scroll to position [442, 0]
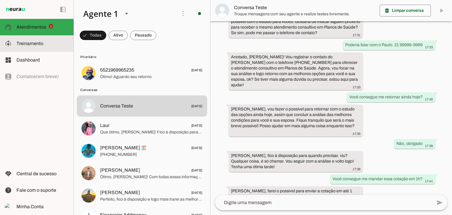
click at [14, 40] on md-item "model_training Treinamento Treinamento" at bounding box center [37, 43] width 74 height 16
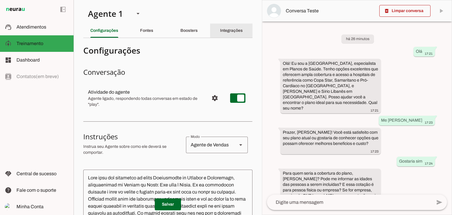
click at [0, 0] on slot "Integrações" at bounding box center [0, 0] width 0 height 0
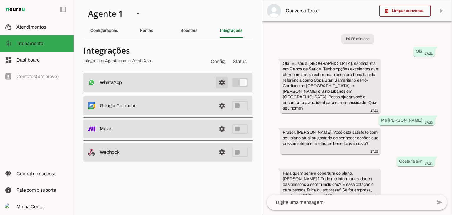
click at [224, 76] on span at bounding box center [222, 82] width 14 height 14
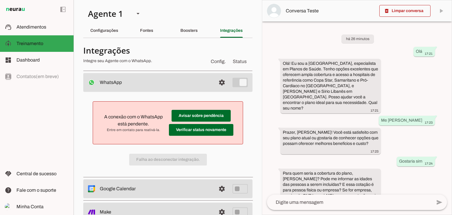
click at [219, 160] on div "A conexão com o WhatsApp está pendente. Entre em contato para reativá-la. Avisa…" at bounding box center [167, 133] width 169 height 83
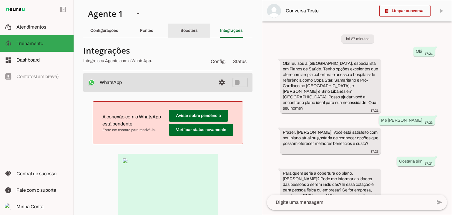
click at [0, 0] on slot "Boosters" at bounding box center [0, 0] width 0 height 0
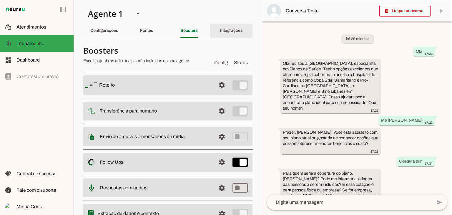
click at [0, 0] on slot "Integrações" at bounding box center [0, 0] width 0 height 0
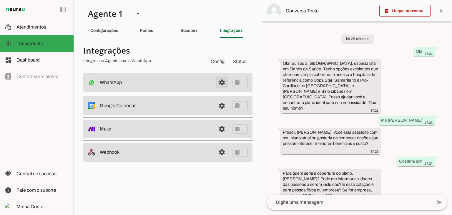
click at [224, 83] on span at bounding box center [222, 82] width 14 height 14
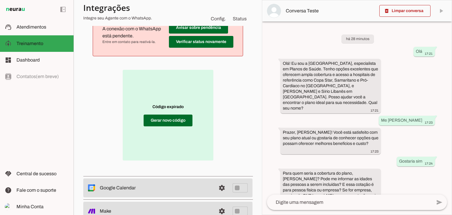
scroll to position [88, 0]
click at [178, 119] on span at bounding box center [168, 120] width 49 height 14
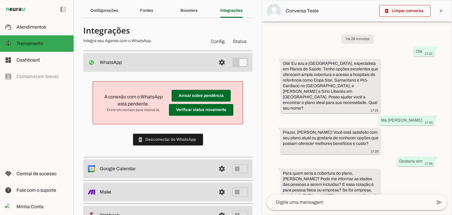
scroll to position [0, 0]
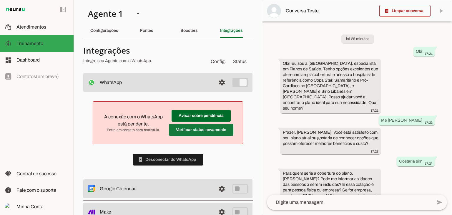
click at [191, 127] on span at bounding box center [201, 130] width 65 height 14
click at [214, 129] on span at bounding box center [201, 130] width 65 height 14
click at [177, 128] on span at bounding box center [201, 130] width 65 height 14
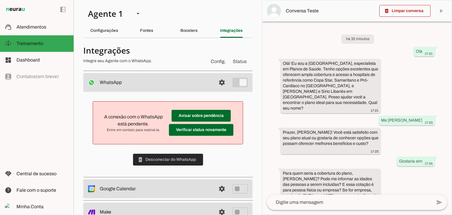
click at [173, 157] on span at bounding box center [168, 160] width 70 height 14
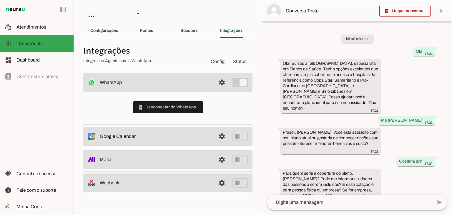
scroll to position [577, 0]
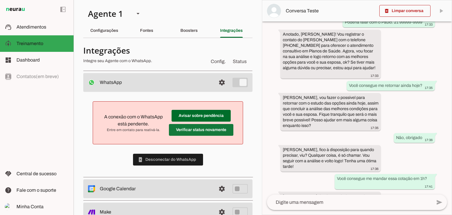
click at [200, 130] on span at bounding box center [201, 130] width 65 height 14
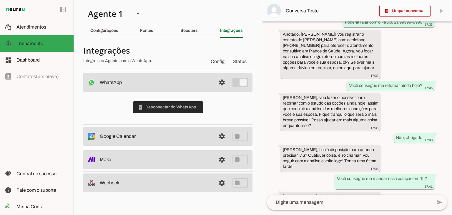
click at [172, 106] on span at bounding box center [168, 107] width 70 height 14
click at [168, 107] on div "Sincronizando status..." at bounding box center [167, 107] width 169 height 31
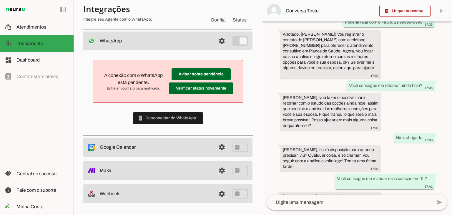
scroll to position [41, 0]
click at [200, 86] on span at bounding box center [201, 89] width 65 height 14
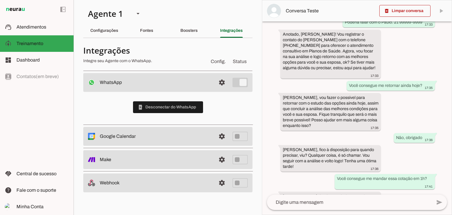
scroll to position [0, 0]
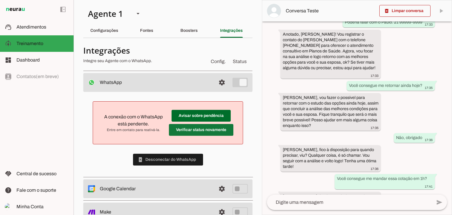
click at [219, 132] on span at bounding box center [201, 130] width 65 height 14
click at [192, 130] on span at bounding box center [201, 130] width 65 height 14
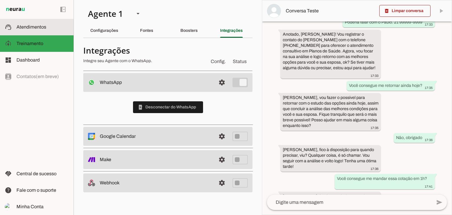
click at [23, 24] on span "Atendimentos" at bounding box center [31, 26] width 30 height 5
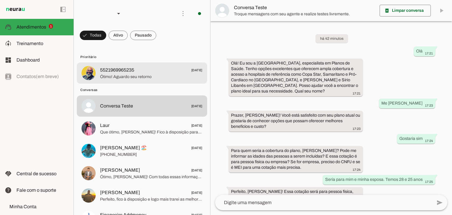
scroll to position [442, 0]
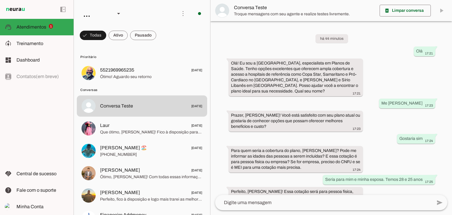
scroll to position [442, 0]
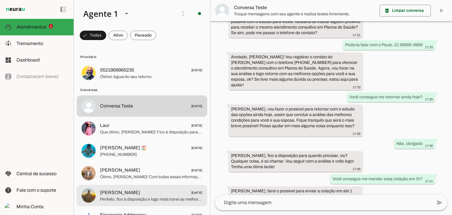
click at [130, 194] on span "[PERSON_NAME]" at bounding box center [120, 192] width 40 height 7
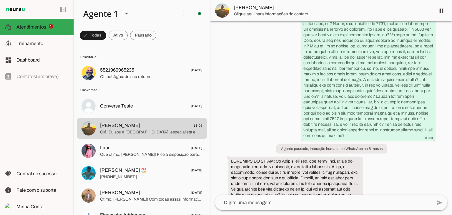
scroll to position [1436, 0]
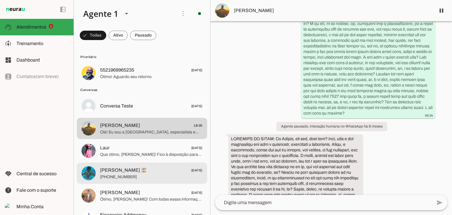
click at [122, 168] on span "[PERSON_NAME] 🏖️" at bounding box center [123, 170] width 47 height 7
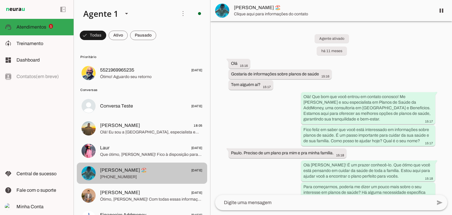
scroll to position [1385, 0]
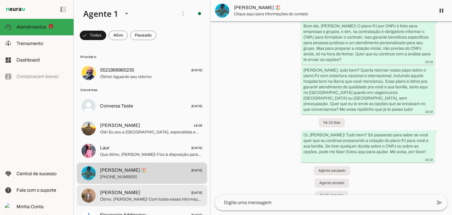
click at [128, 192] on span "[PERSON_NAME]" at bounding box center [120, 192] width 40 height 7
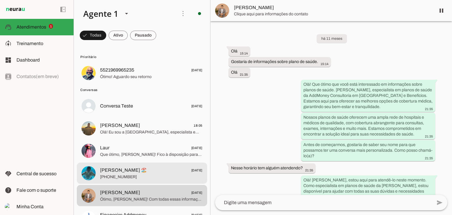
scroll to position [6262, 0]
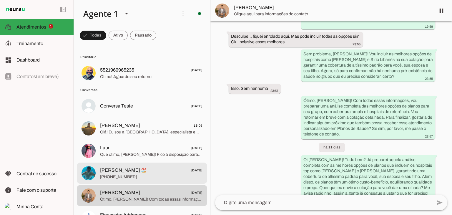
click at [133, 166] on md-item "[PERSON_NAME] 🏖️ [DATE] [PHONE_NUMBER]" at bounding box center [142, 173] width 130 height 21
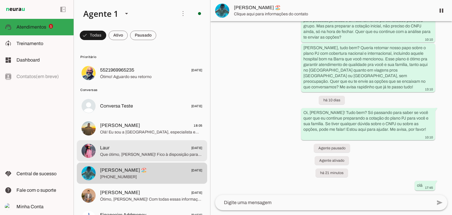
scroll to position [1385, 0]
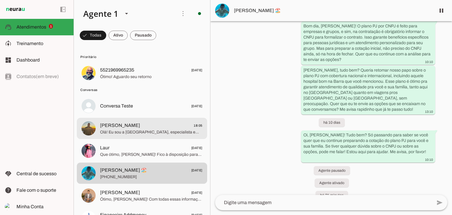
click at [125, 131] on span "Olá! Eu sou a [GEOGRAPHIC_DATA], especialista em Planos de Saúde. Trabalho ajud…" at bounding box center [151, 132] width 103 height 6
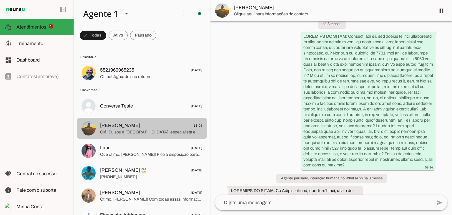
scroll to position [2408, 0]
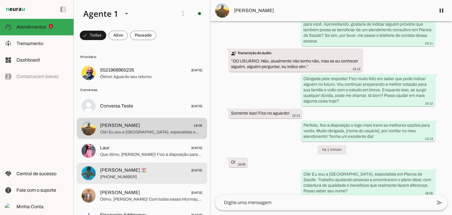
click at [141, 172] on span "[PERSON_NAME] 🏖️" at bounding box center [123, 170] width 47 height 7
